Goal: Information Seeking & Learning: Learn about a topic

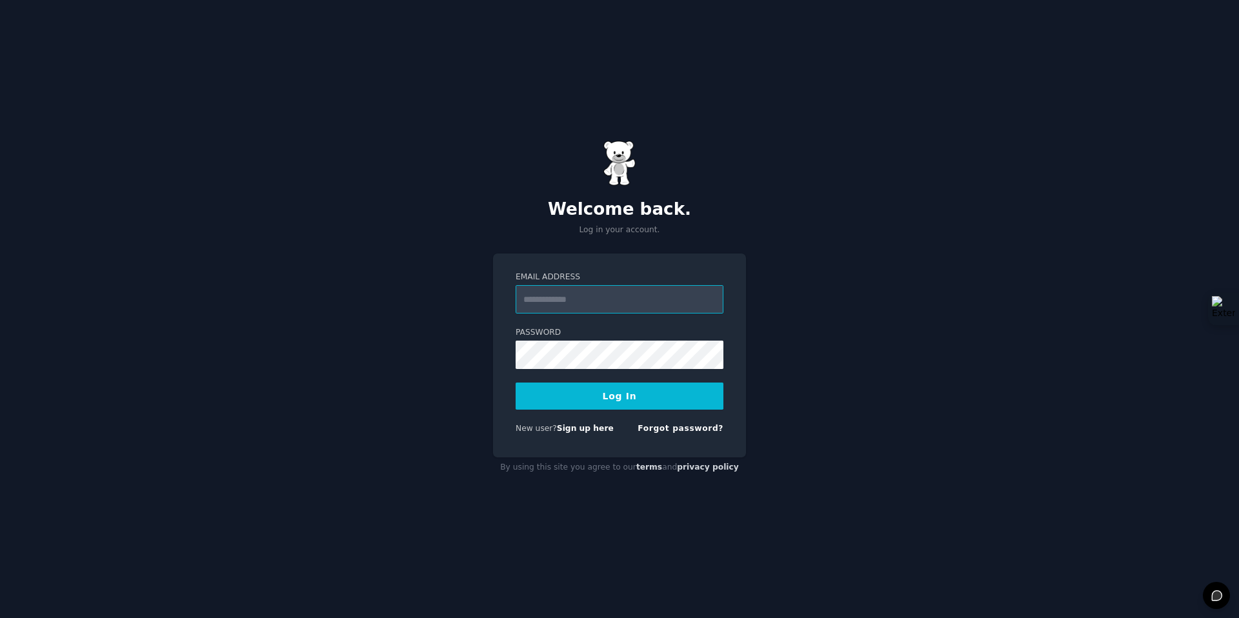
paste input "**********"
type input "**********"
click at [515, 383] on button "Log In" at bounding box center [619, 396] width 208 height 27
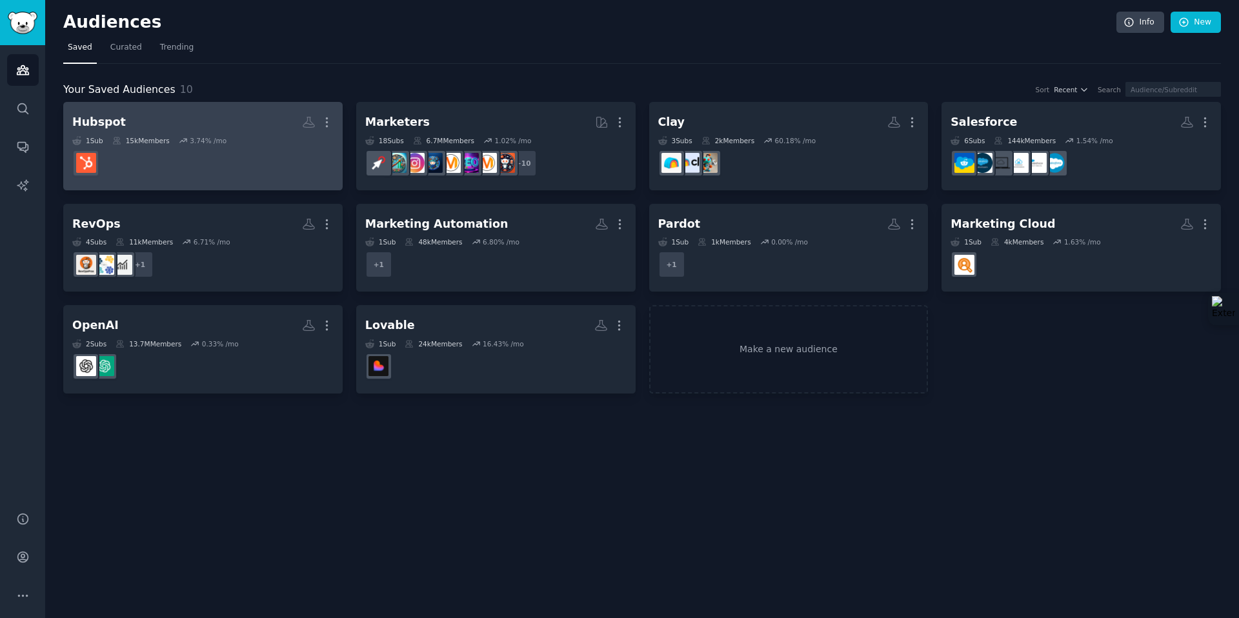
click at [161, 112] on h2 "Hubspot More" at bounding box center [202, 122] width 261 height 23
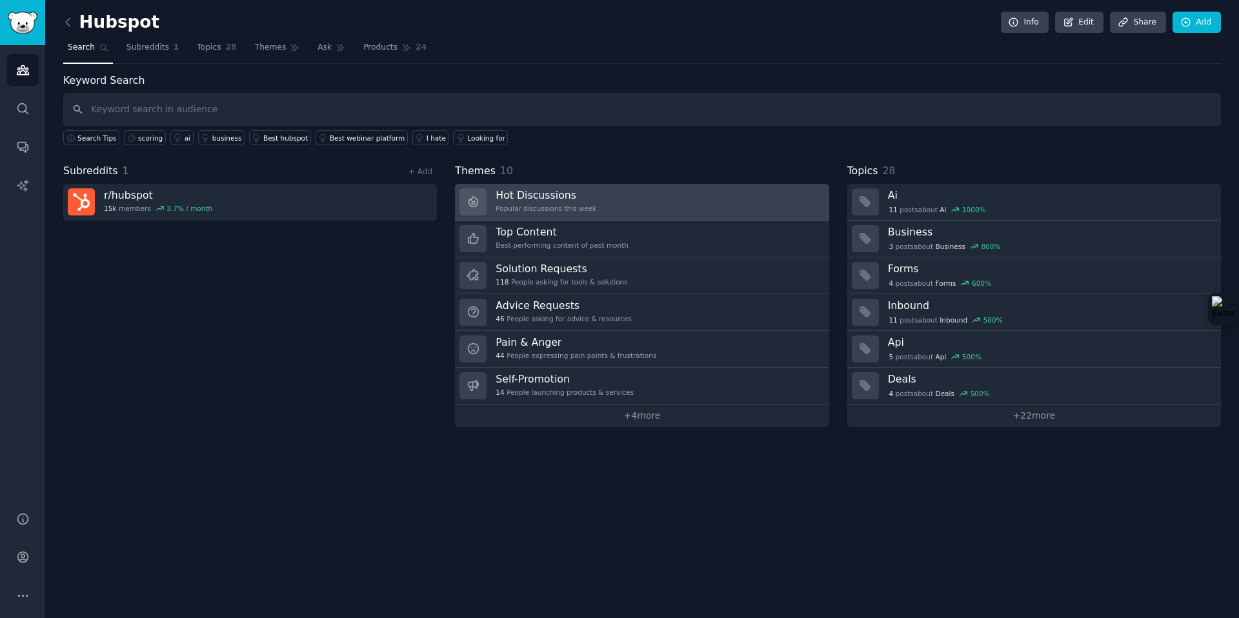
click at [595, 199] on link "Hot Discussions Popular discussions this week" at bounding box center [642, 202] width 374 height 37
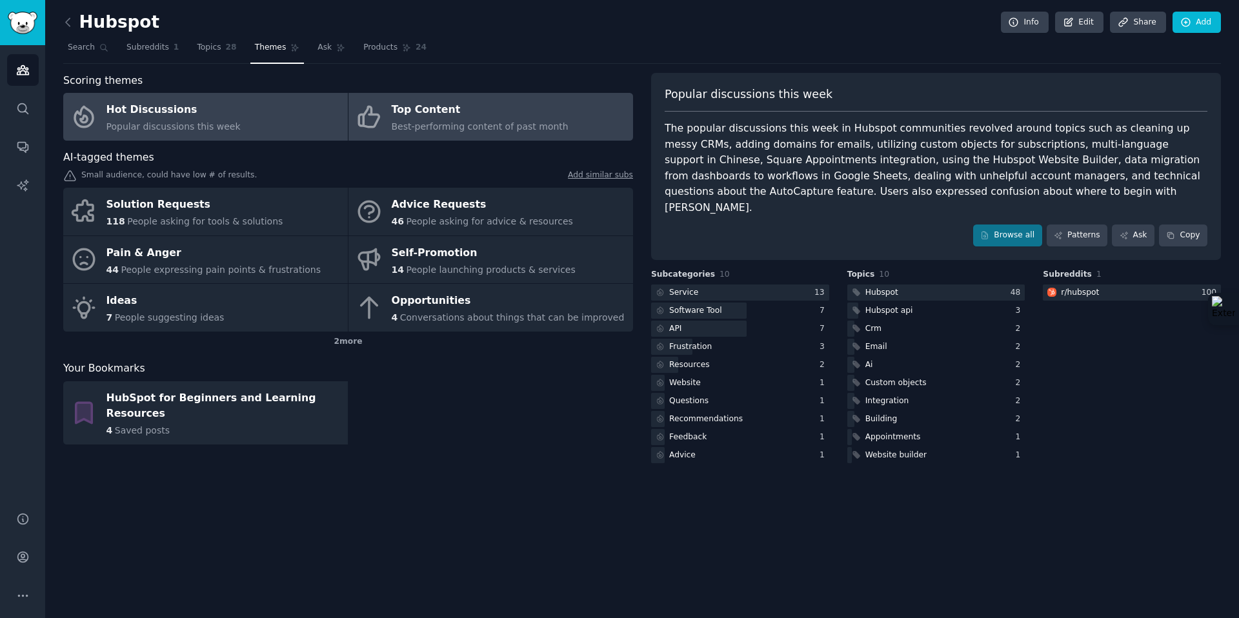
click at [432, 120] on div "Best-performing content of past month" at bounding box center [480, 127] width 177 height 14
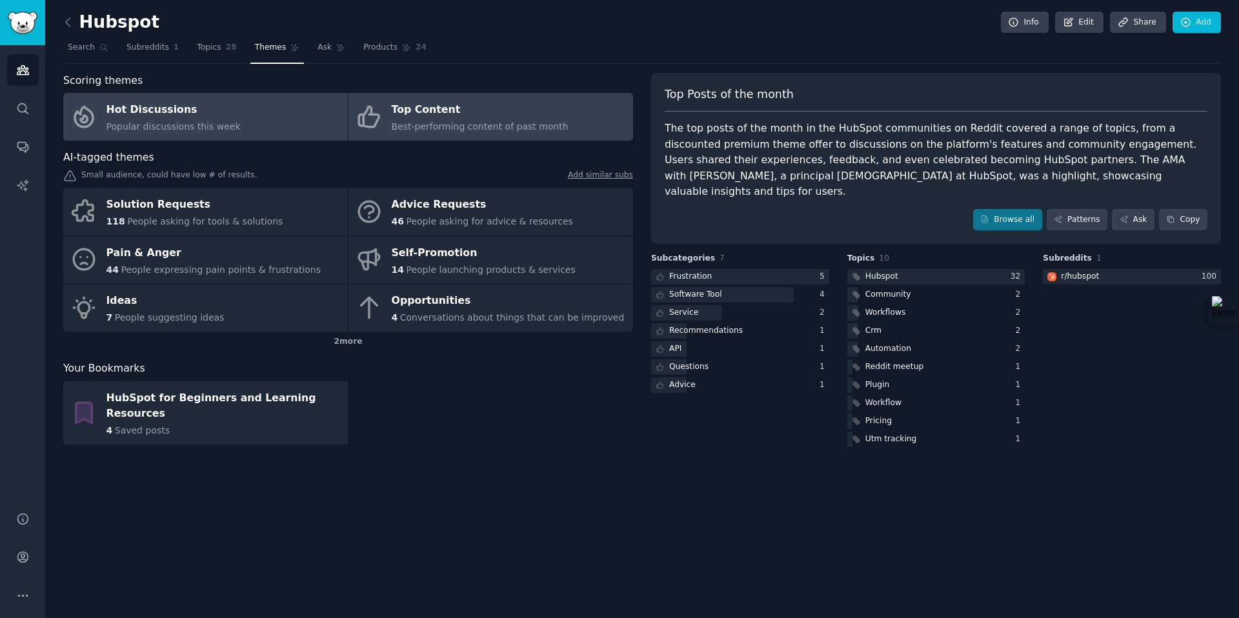
click at [173, 120] on div "Popular discussions this week" at bounding box center [173, 127] width 134 height 14
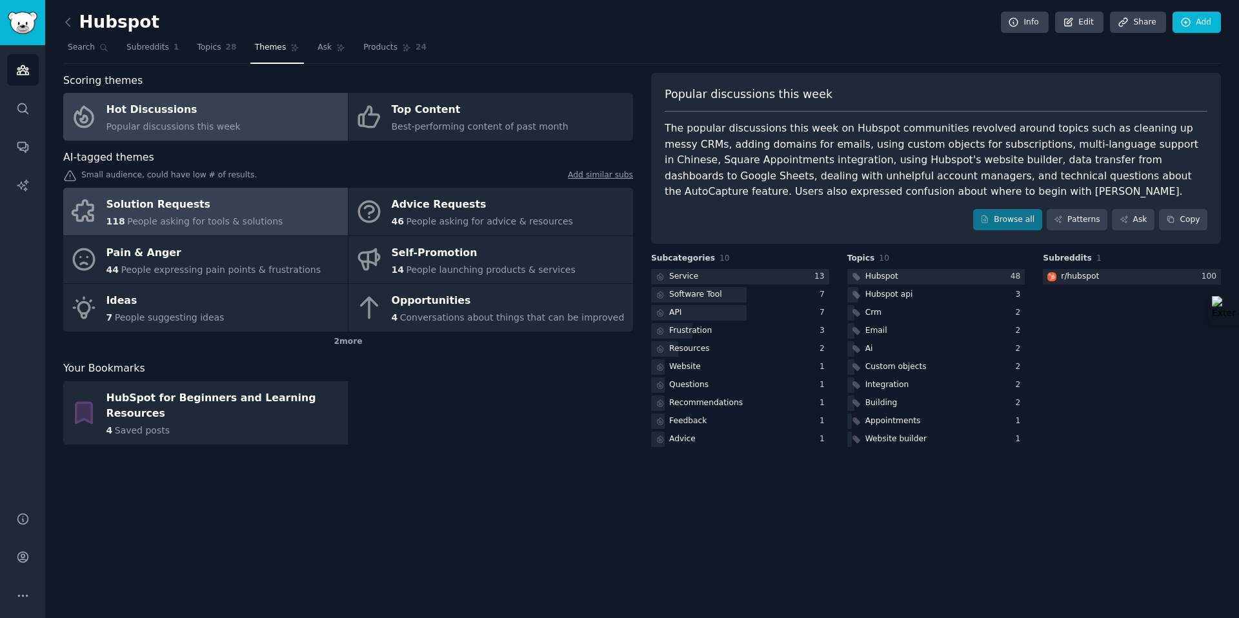
click at [206, 204] on div "Solution Requests" at bounding box center [194, 205] width 177 height 21
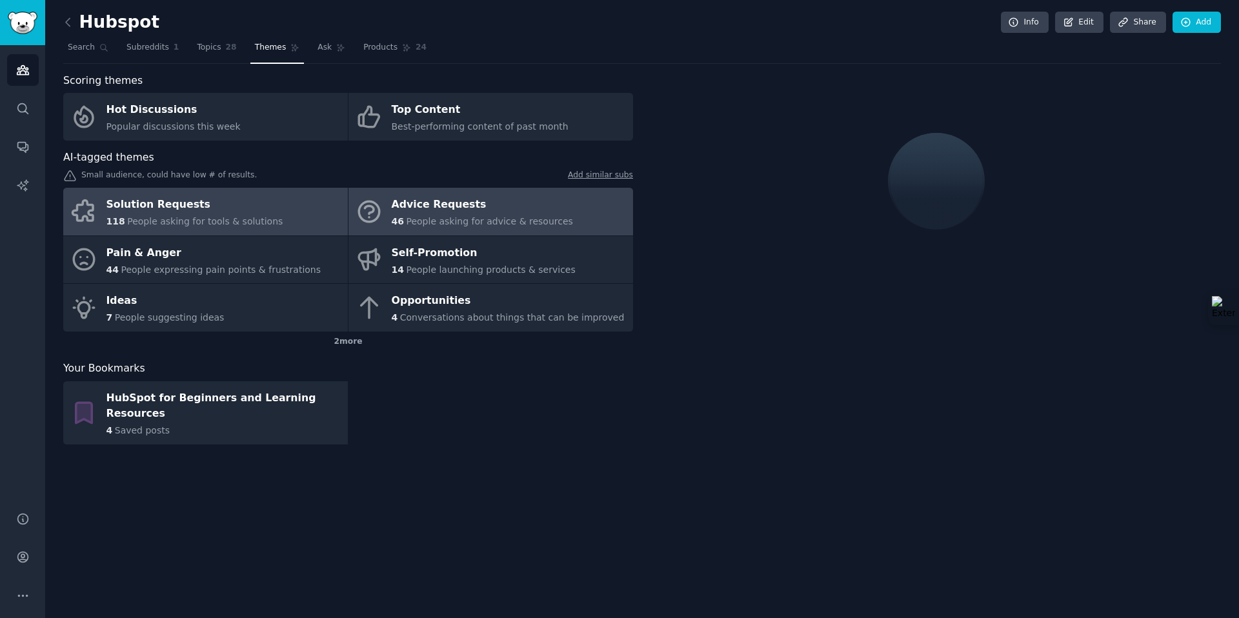
click at [472, 222] on span "People asking for advice & resources" at bounding box center [489, 221] width 166 height 10
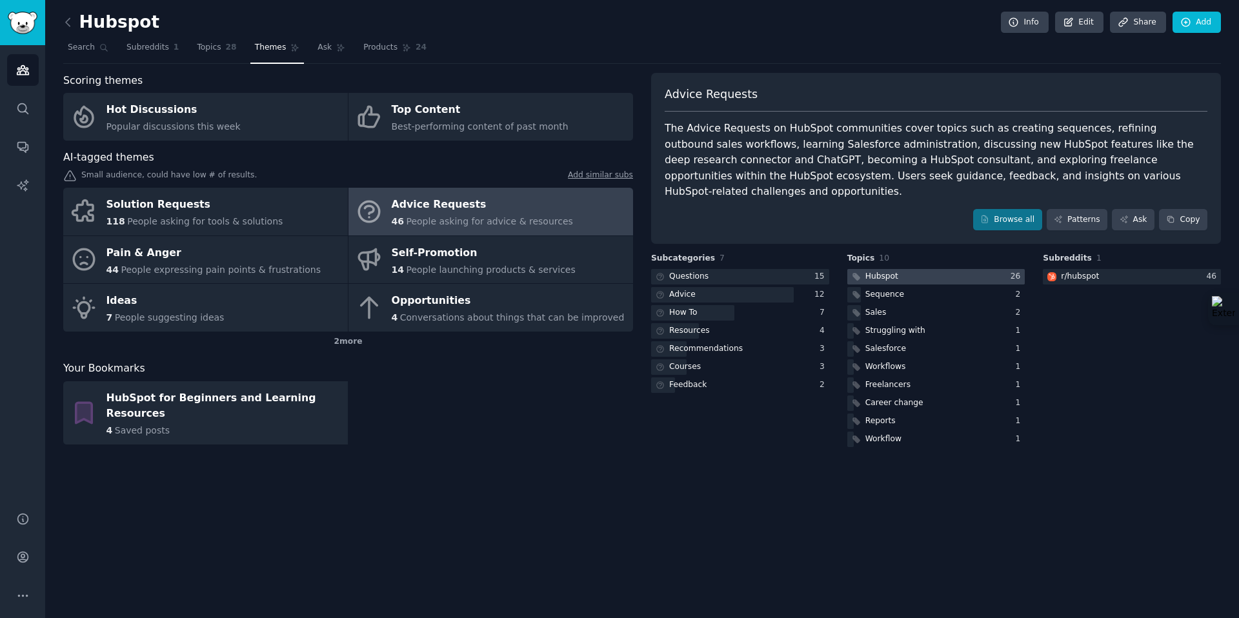
click at [910, 269] on div at bounding box center [936, 277] width 178 height 16
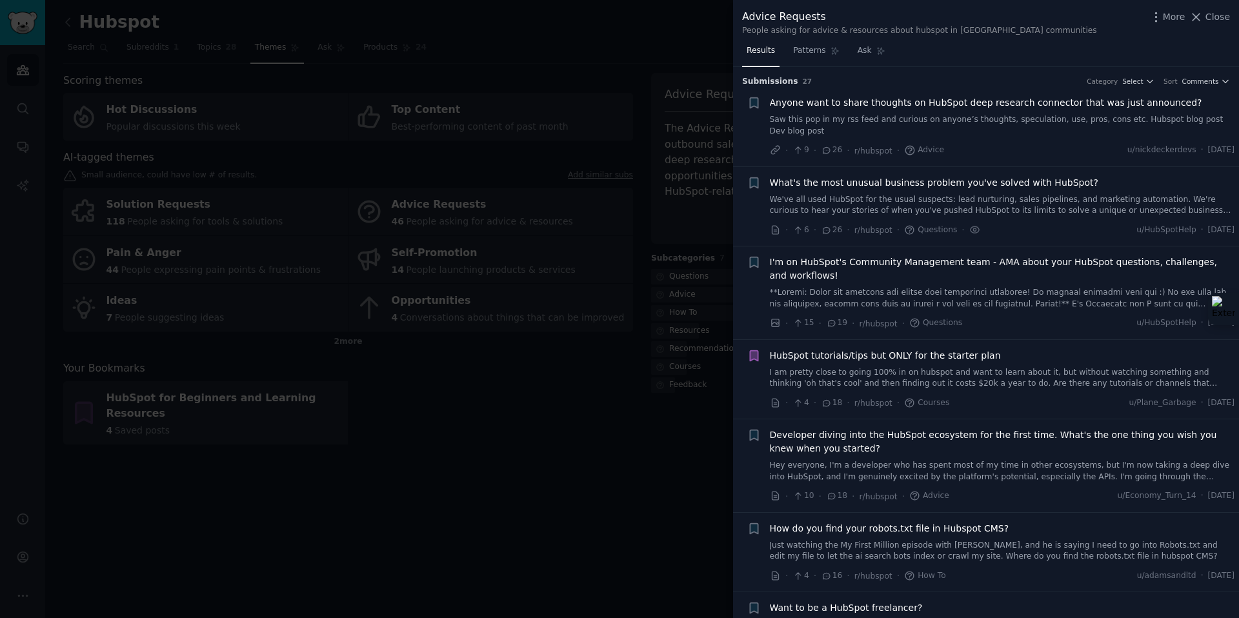
click at [1035, 18] on div "Advice Requests People asking for advice & resources about hubspot in [GEOGRAPH…" at bounding box center [986, 22] width 488 height 27
click at [1222, 12] on span "Close" at bounding box center [1217, 17] width 25 height 14
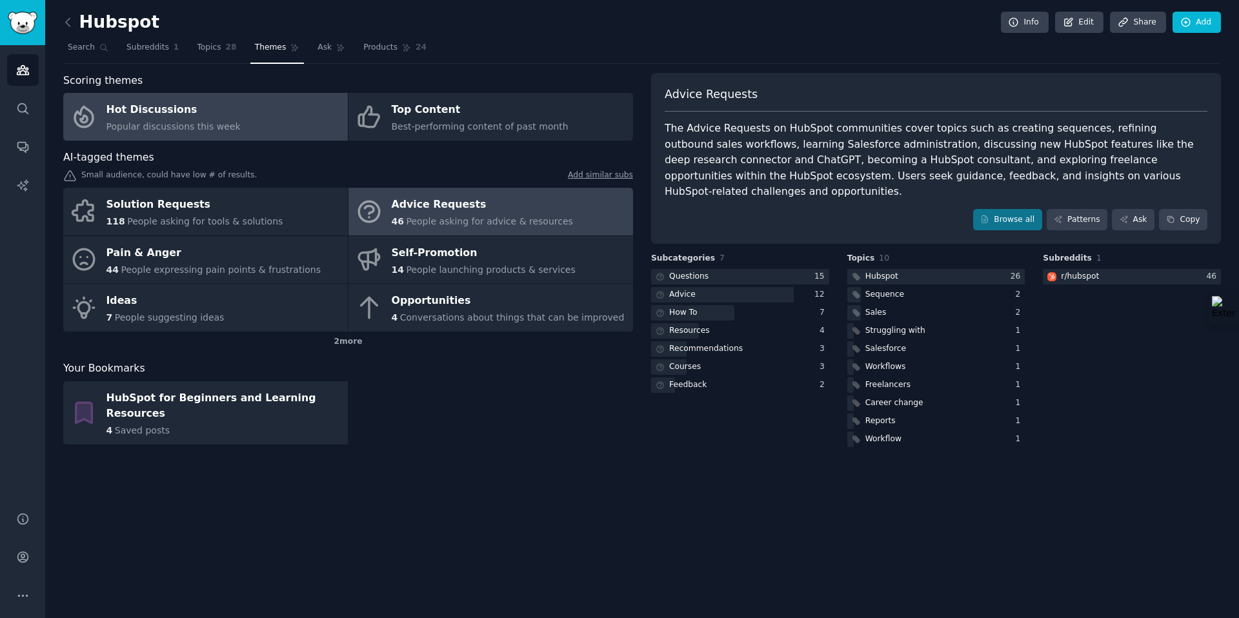
click at [188, 121] on span "Popular discussions this week" at bounding box center [173, 126] width 134 height 10
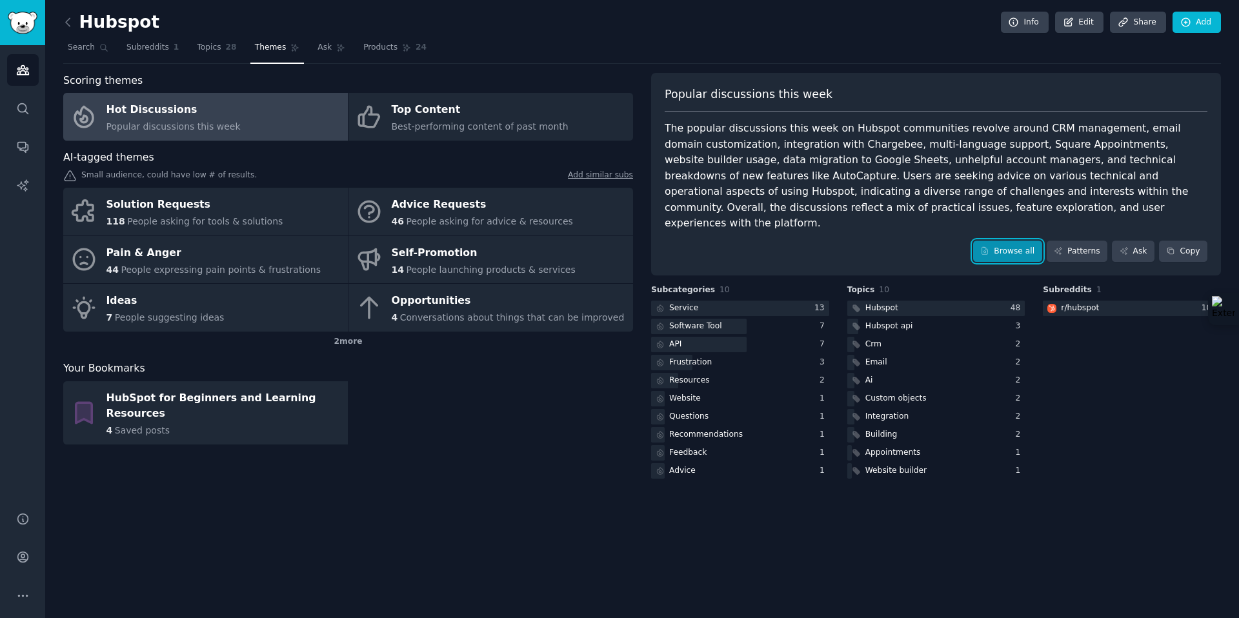
click at [1007, 241] on link "Browse all" at bounding box center [1007, 252] width 69 height 22
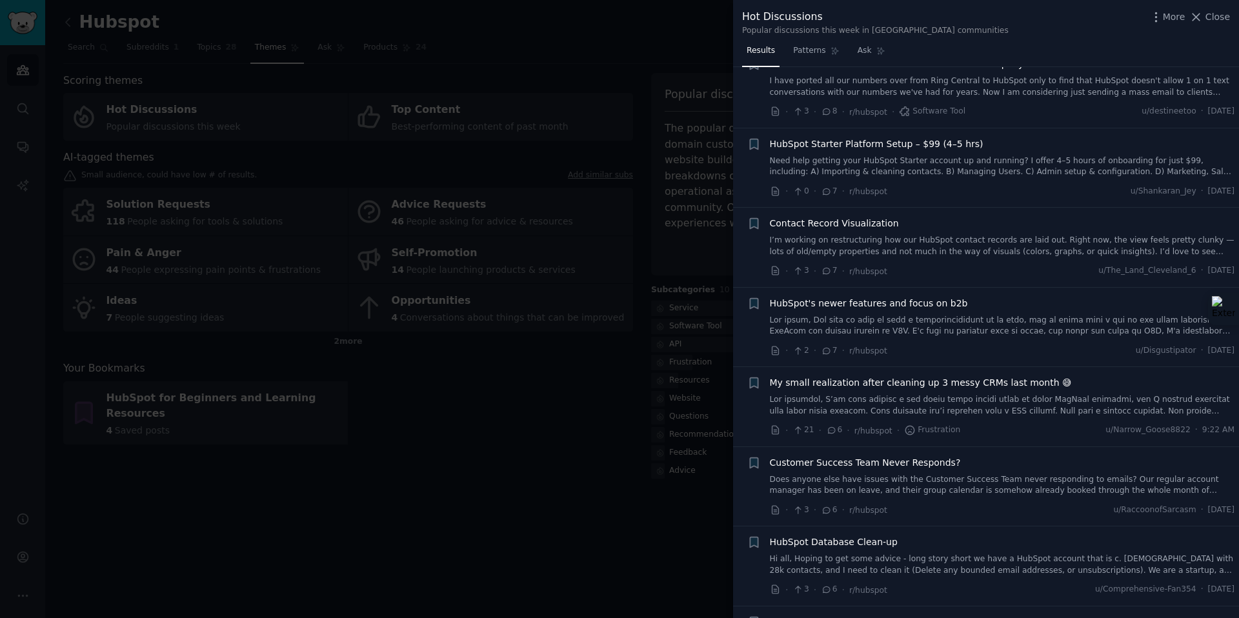
scroll to position [6172, 0]
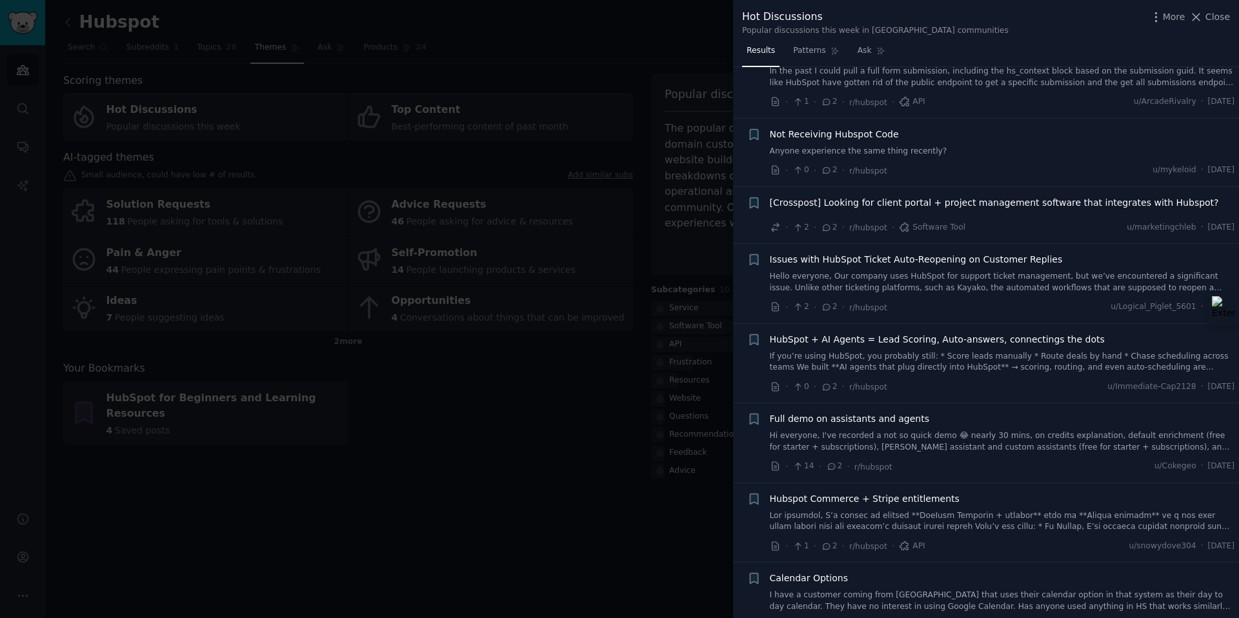
click at [1026, 333] on span "HubSpot + AI Agents = Lead Scoring, Auto-answers, connectings the dots" at bounding box center [937, 340] width 335 height 14
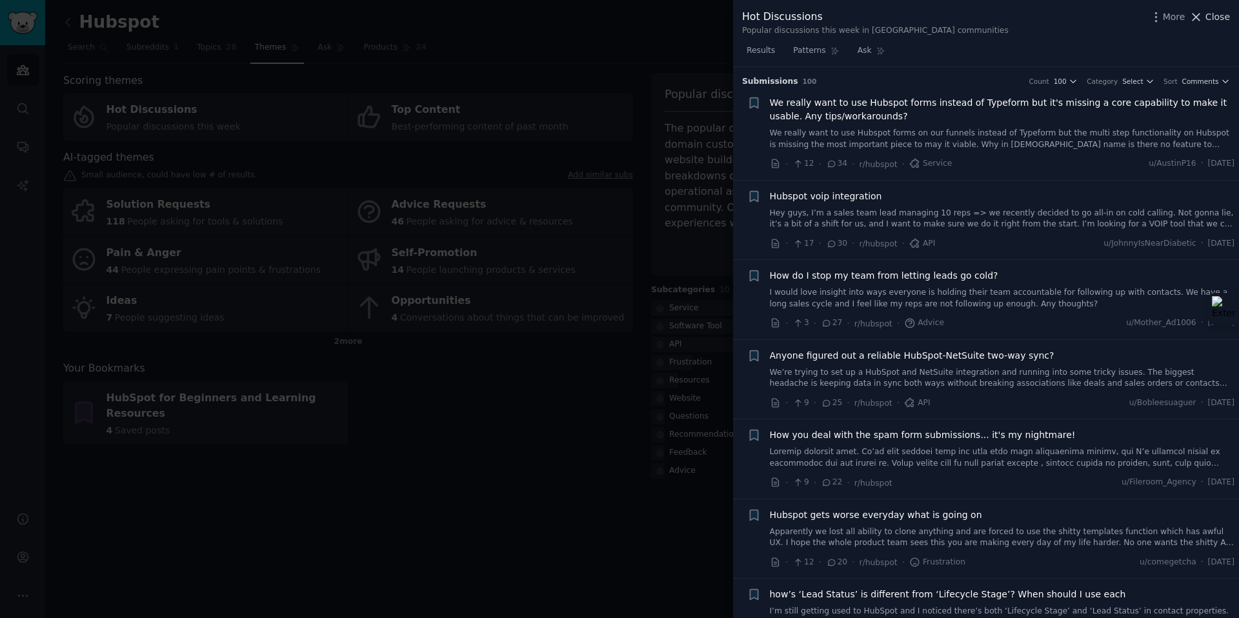
click at [1214, 16] on span "Close" at bounding box center [1217, 17] width 25 height 14
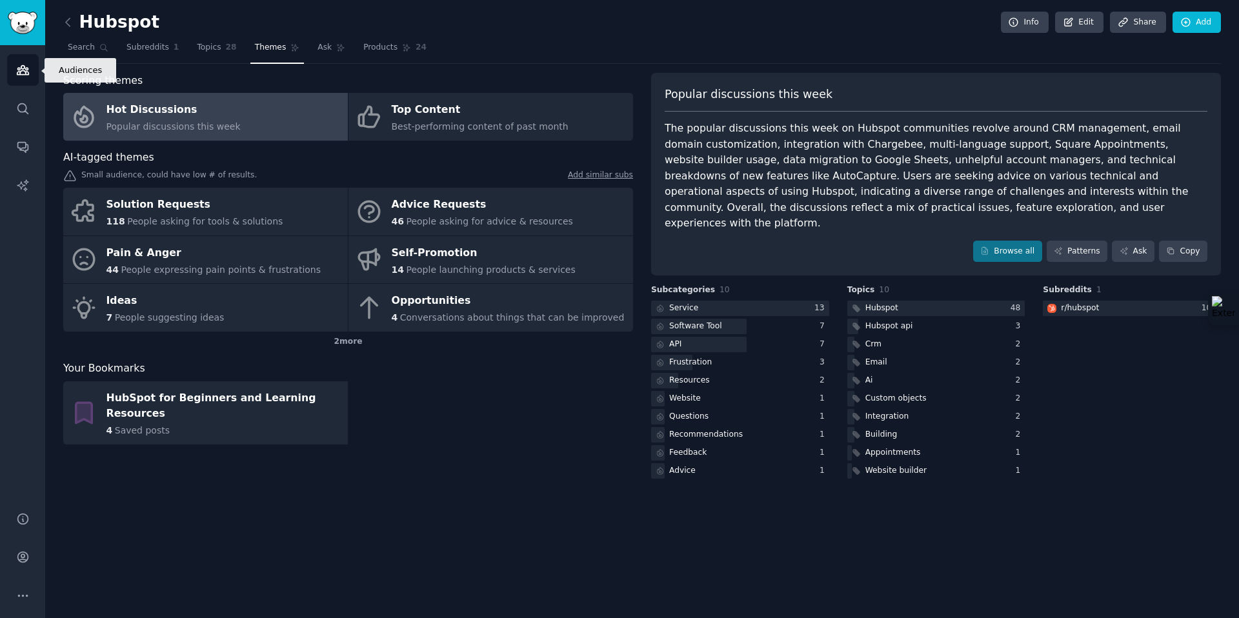
click at [21, 64] on icon "Sidebar" at bounding box center [23, 70] width 14 height 14
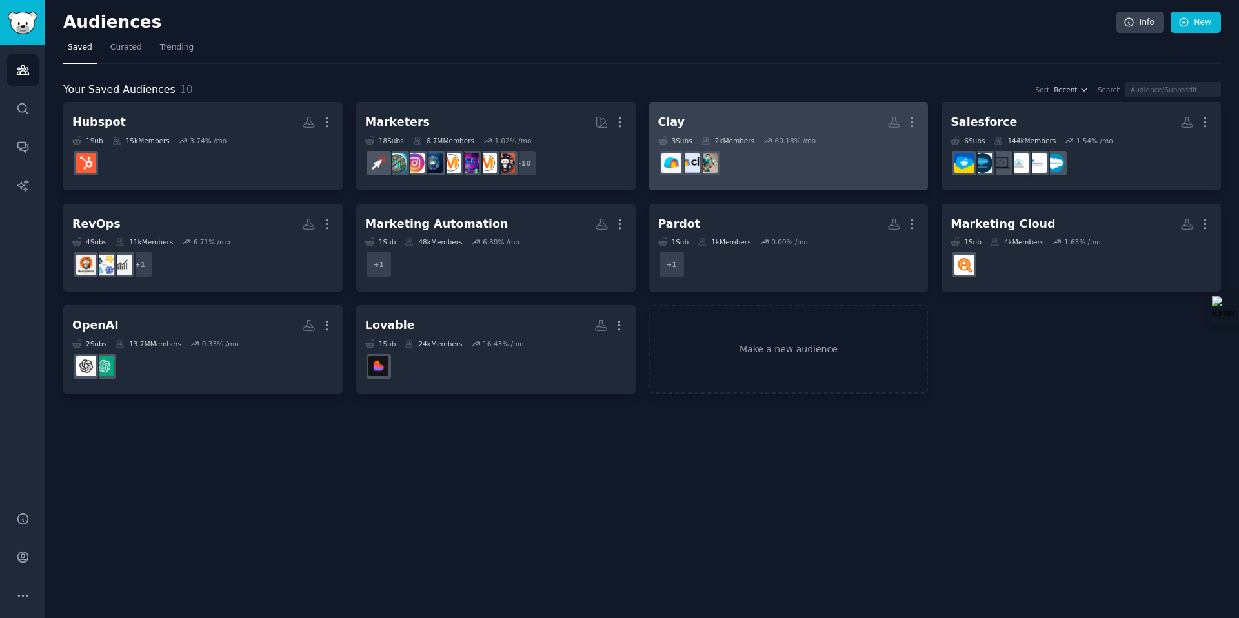
click at [746, 114] on h2 "Clay More" at bounding box center [788, 122] width 261 height 23
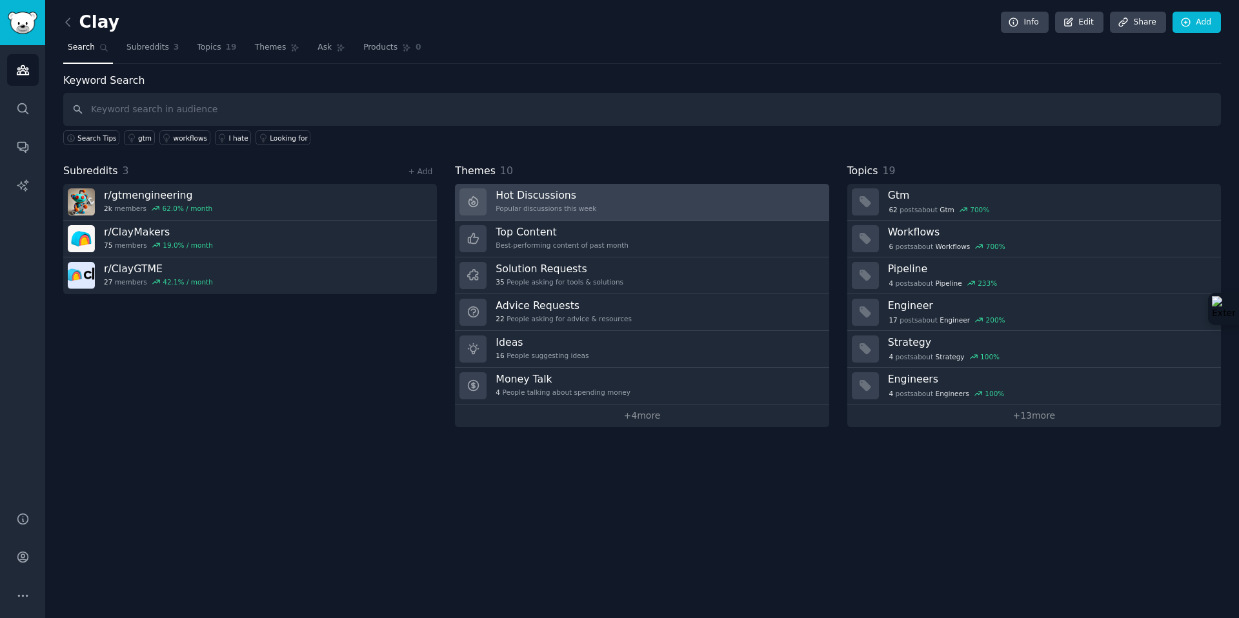
click at [566, 200] on h3 "Hot Discussions" at bounding box center [545, 195] width 101 height 14
